Goal: Information Seeking & Learning: Learn about a topic

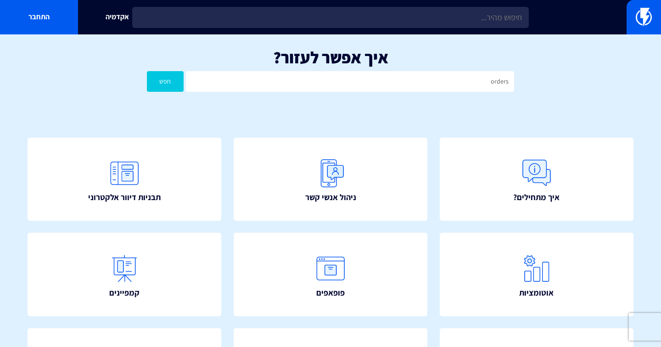
type input "orders"
click at [147, 71] on button "חפש" at bounding box center [165, 81] width 37 height 21
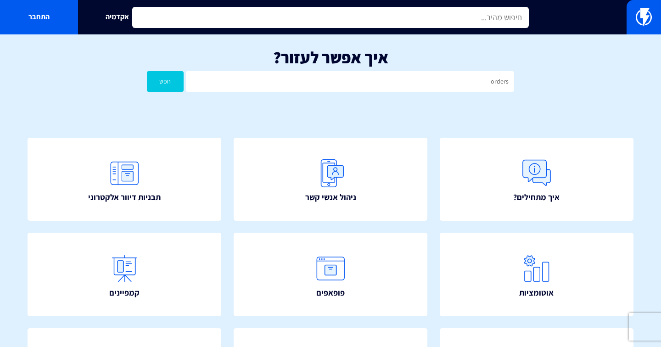
click at [231, 9] on input "text" at bounding box center [330, 17] width 396 height 21
type input "כ"
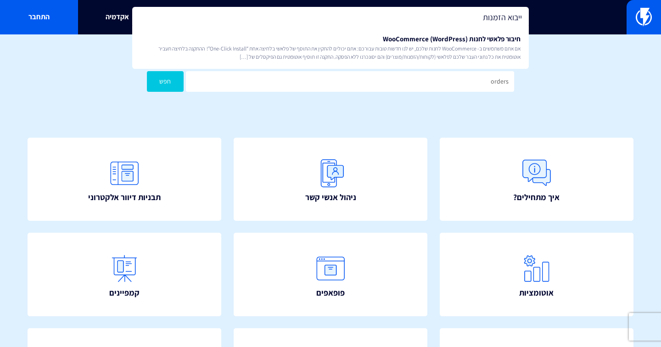
click at [421, 18] on input "ייבוא הזמנות" at bounding box center [330, 17] width 396 height 21
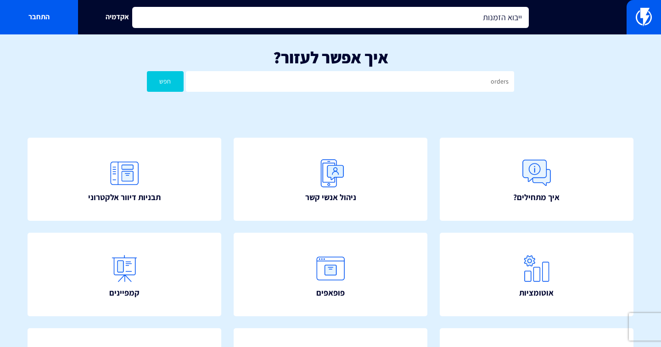
click at [421, 18] on input "ייבוא הזמנות" at bounding box center [330, 17] width 396 height 21
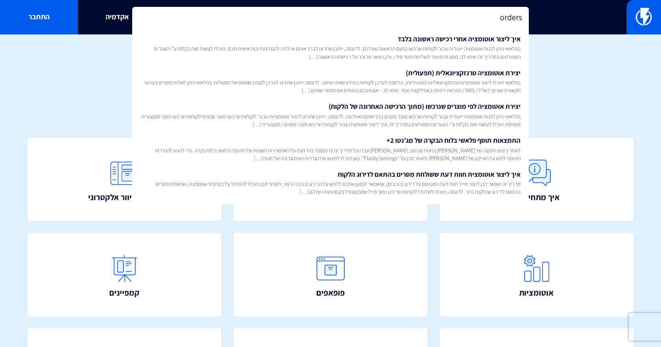
type input "orders"
